Goal: Download file/media

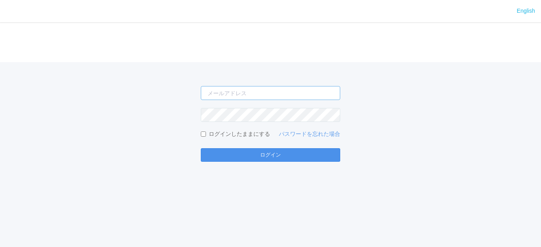
type input "[EMAIL_ADDRESS][DOMAIN_NAME]"
click at [265, 155] on button "ログイン" at bounding box center [270, 155] width 139 height 14
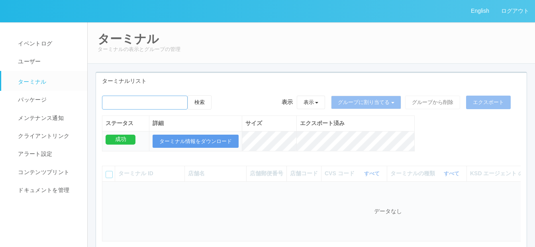
click at [127, 100] on input "emailSearch" at bounding box center [145, 103] width 86 height 14
paste input "倶知安北３条"
type input "倶知安北３条"
click at [210, 104] on button "検索" at bounding box center [200, 102] width 24 height 14
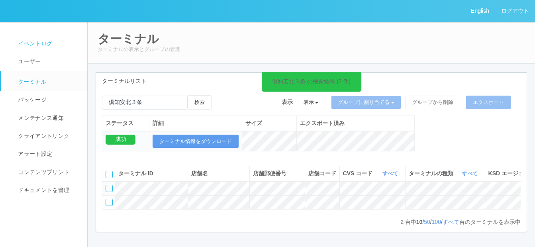
click at [33, 41] on span "イベントログ" at bounding box center [34, 43] width 36 height 6
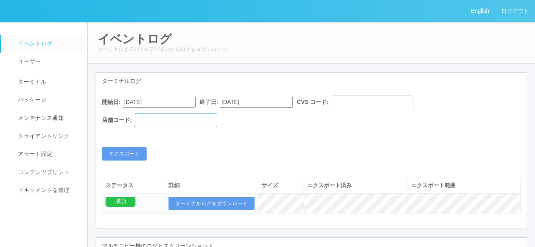
click at [165, 122] on input "text" at bounding box center [175, 120] width 83 height 14
paste input "010457"
click at [165, 122] on input "010457" at bounding box center [175, 120] width 83 height 14
click at [143, 120] on input "010457" at bounding box center [175, 120] width 83 height 14
type input "010457"
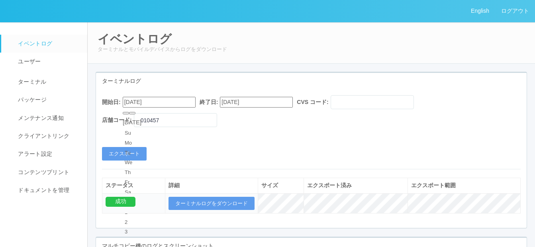
click at [166, 101] on input "[DATE]" at bounding box center [159, 102] width 73 height 11
click at [141, 118] on div "[DATE]" at bounding box center [132, 122] width 19 height 9
click at [135, 114] on button "button" at bounding box center [132, 113] width 6 height 2
click at [141, 118] on div "[DATE]" at bounding box center [132, 122] width 19 height 9
click at [139, 238] on div "2" at bounding box center [132, 242] width 15 height 8
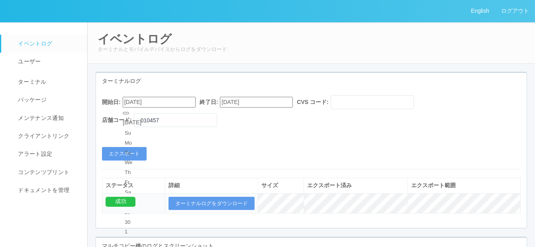
type input "[DATE]"
click at [275, 103] on input "[DATE]" at bounding box center [256, 102] width 73 height 11
click at [244, 230] on div "2" at bounding box center [236, 234] width 15 height 8
type input "[DATE]"
click at [124, 153] on button "エクスポート" at bounding box center [124, 154] width 45 height 14
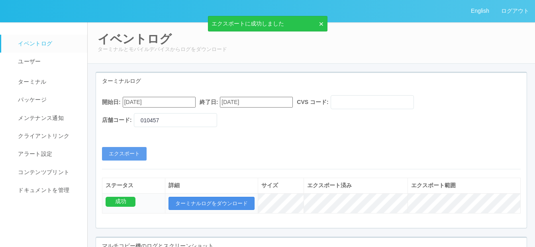
click at [219, 202] on button "ターミナルログをダウンロード" at bounding box center [212, 204] width 86 height 14
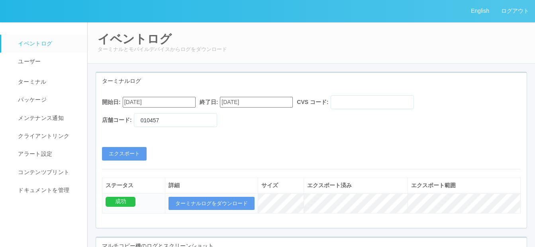
click at [302, 138] on div "開始日: [DATE] 終了日: [DATE] CVS コード: 店舗コード: 010457 エクスポート" at bounding box center [311, 127] width 431 height 65
click at [194, 204] on button "ターミナルログをダウンロード" at bounding box center [212, 204] width 86 height 14
